Goal: Task Accomplishment & Management: Manage account settings

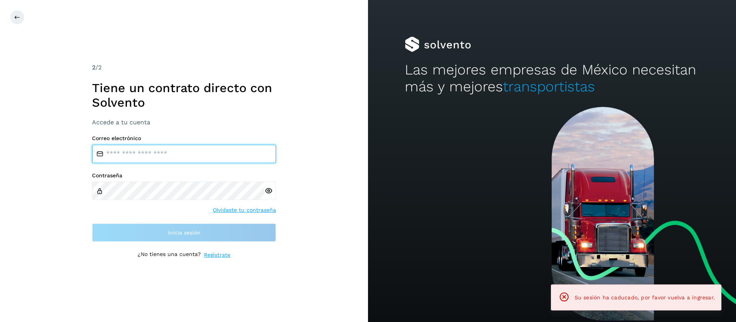
click at [160, 159] on input "email" at bounding box center [184, 154] width 184 height 18
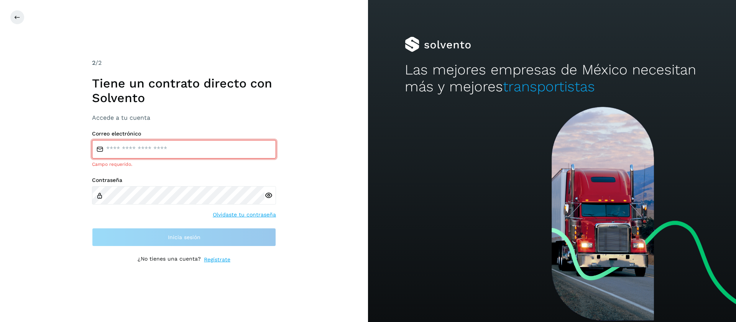
type input "**********"
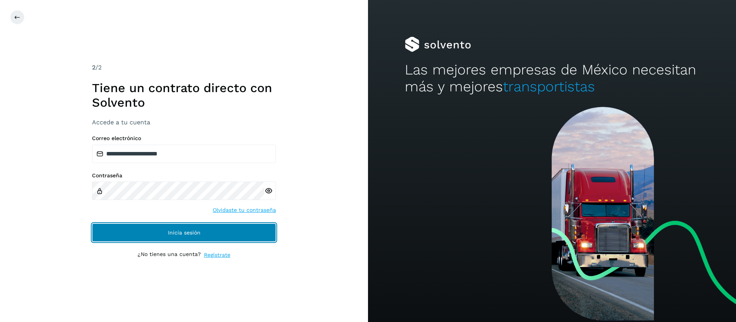
click at [170, 233] on span "Inicia sesión" at bounding box center [184, 232] width 33 height 5
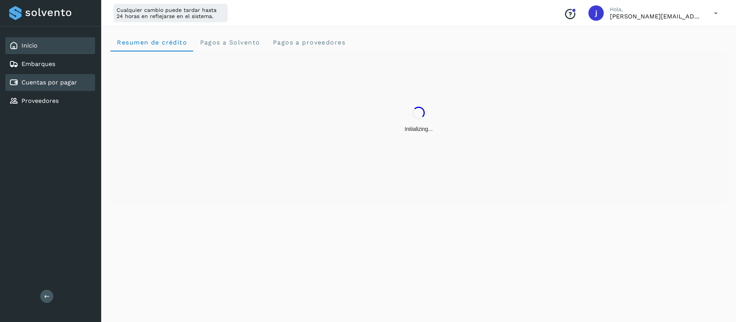
click at [38, 78] on div "Cuentas por pagar" at bounding box center [43, 82] width 68 height 9
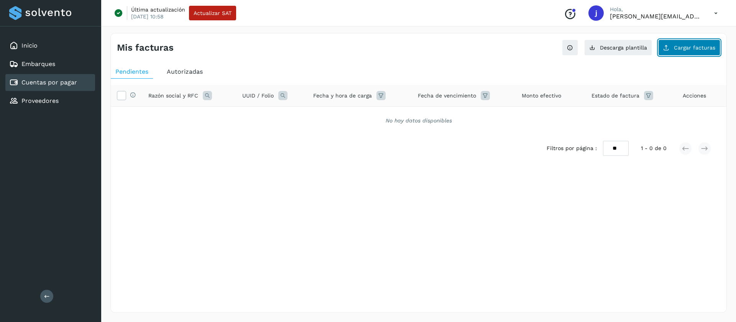
click at [686, 52] on button "Cargar facturas" at bounding box center [689, 47] width 62 height 16
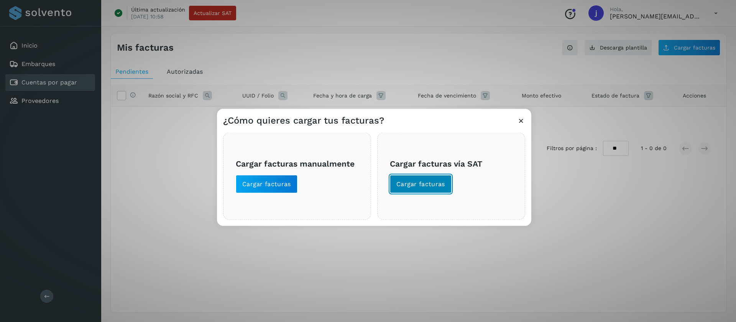
click at [422, 186] on span "Cargar facturas" at bounding box center [420, 183] width 49 height 8
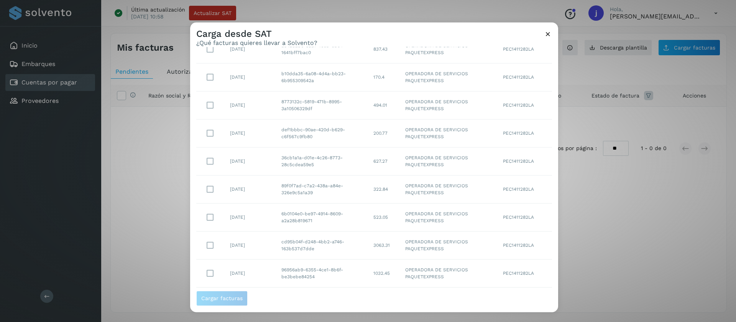
scroll to position [103, 0]
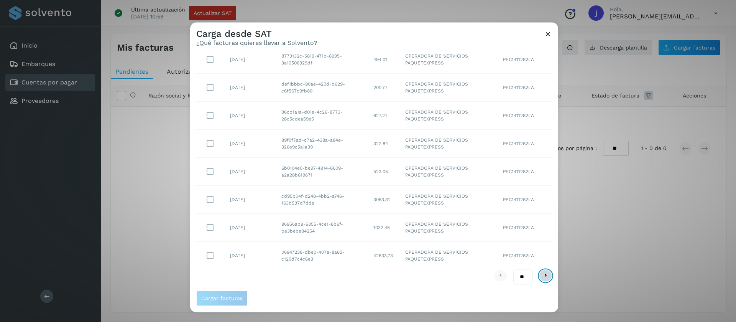
click at [541, 278] on icon at bounding box center [545, 275] width 9 height 9
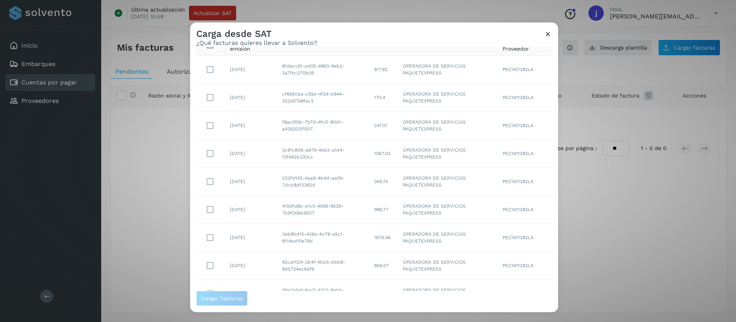
scroll to position [0, 0]
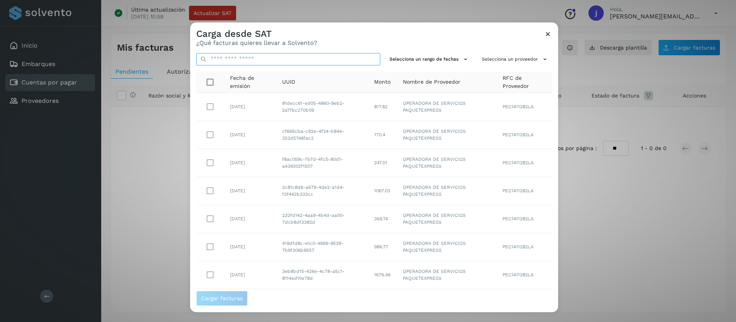
click at [293, 64] on input "text" at bounding box center [288, 59] width 184 height 12
paste input "**********"
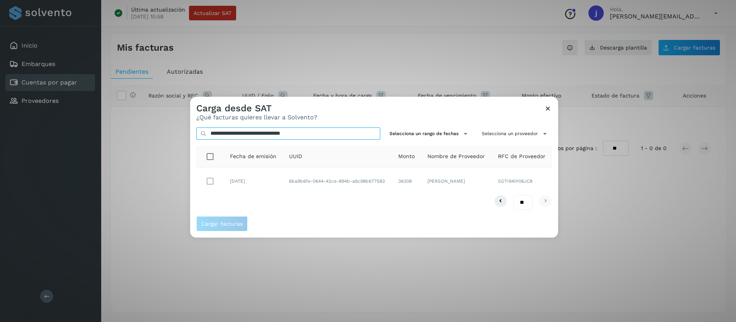
type input "**********"
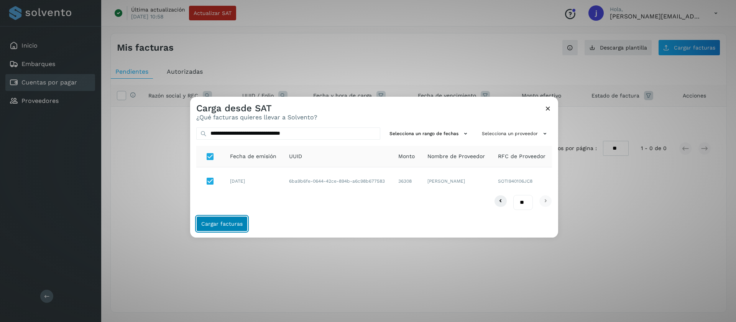
click at [229, 224] on span "Cargar facturas" at bounding box center [221, 223] width 41 height 5
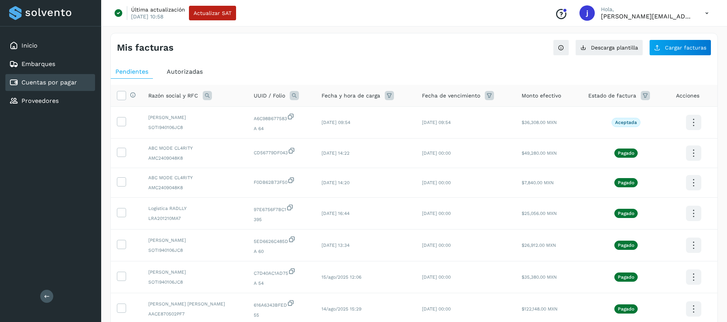
click at [183, 71] on span "Autorizadas" at bounding box center [185, 71] width 36 height 7
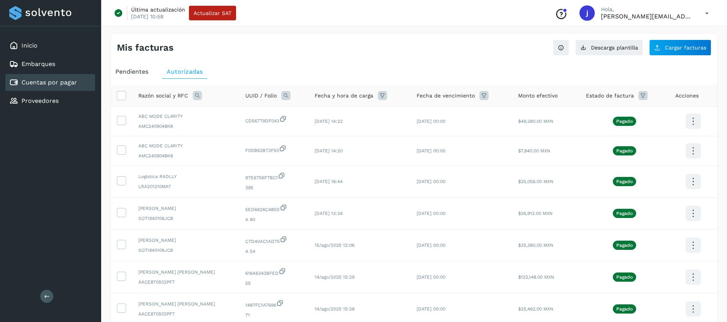
click at [138, 72] on span "Pendientes" at bounding box center [131, 71] width 33 height 7
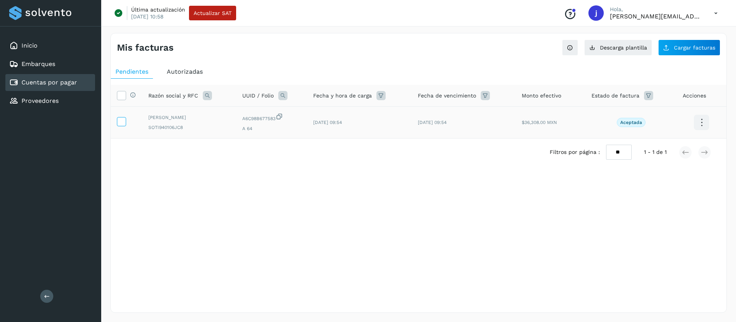
click at [120, 125] on icon at bounding box center [121, 121] width 8 height 8
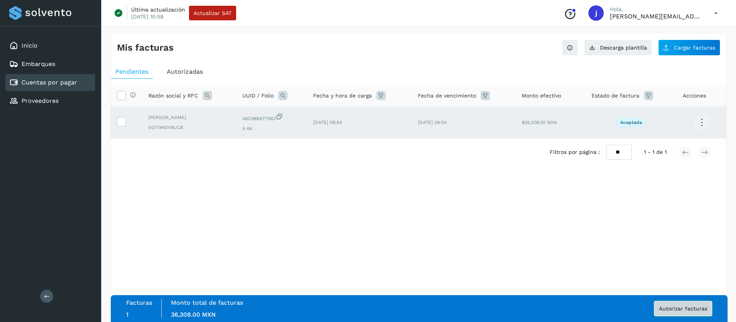
click at [674, 312] on button "Autorizar facturas" at bounding box center [683, 308] width 58 height 15
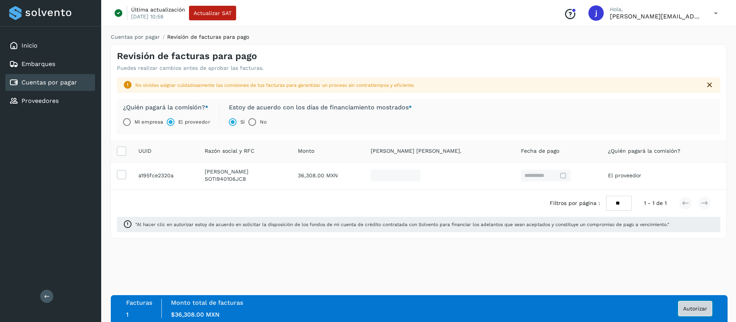
click at [690, 308] on span "Autorizar" at bounding box center [695, 308] width 24 height 5
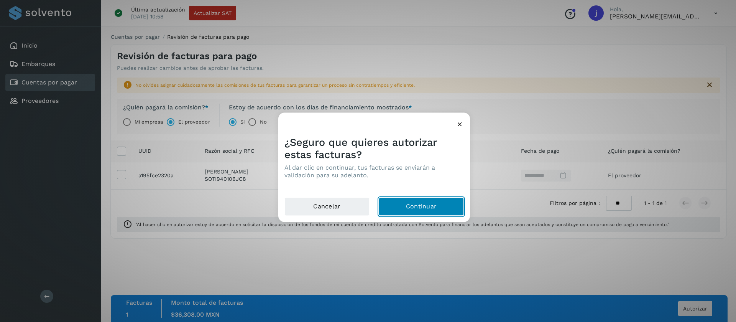
click at [423, 201] on button "Continuar" at bounding box center [421, 206] width 85 height 18
